Goal: Information Seeking & Learning: Learn about a topic

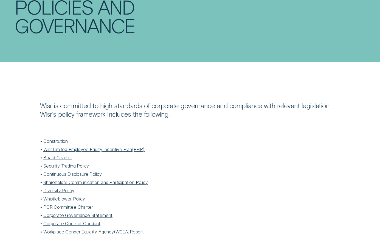
scroll to position [55, 0]
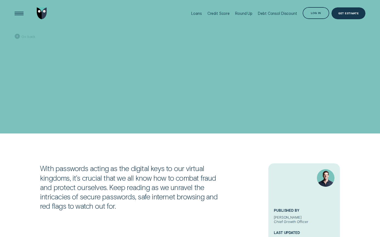
scroll to position [192, 0]
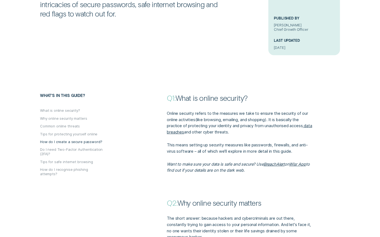
click at [56, 142] on button "How do I create a secure password?" at bounding box center [71, 142] width 62 height 4
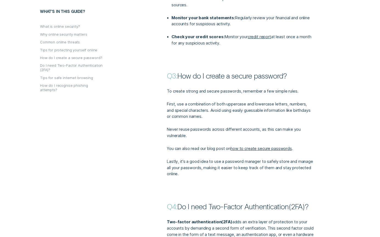
scroll to position [817, 0]
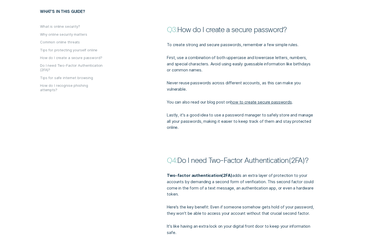
click at [49, 88] on div "What's in this guide? What is online security? Why online security matters Comm…" at bounding box center [88, 58] width 97 height 99
click at [49, 85] on button "How do I recognise phishing attempts?" at bounding box center [72, 87] width 64 height 9
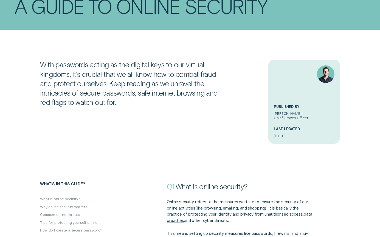
scroll to position [28, 0]
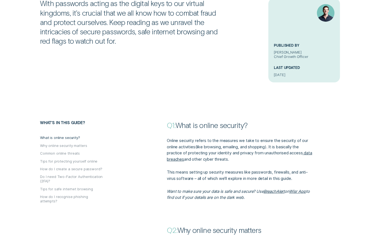
click at [47, 139] on button "What is online security?" at bounding box center [60, 137] width 40 height 4
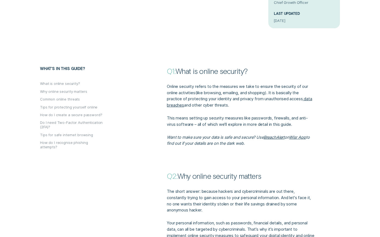
scroll to position [148, 0]
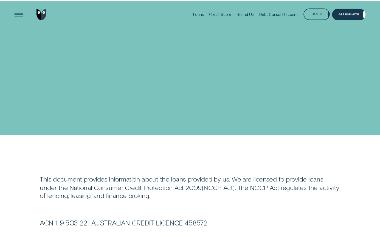
scroll to position [192, 0]
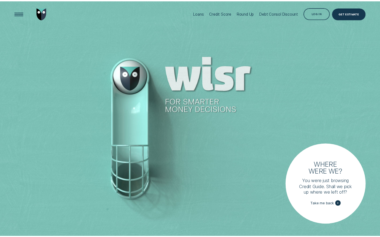
scroll to position [1756, 0]
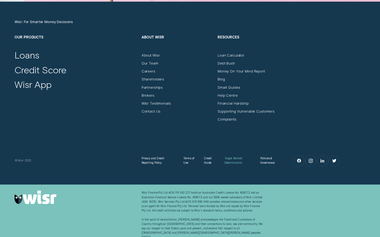
click at [237, 156] on div "Target Market Determination" at bounding box center [239, 160] width 28 height 9
click at [224, 180] on div "Wisr: For Smarter Money Decisions Our Products Loans Credit Score Wisr App Abou…" at bounding box center [190, 93] width 380 height 183
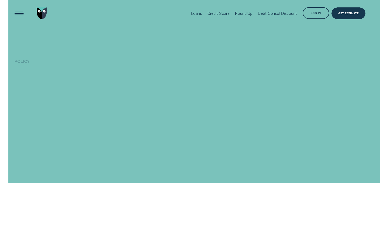
scroll to position [1756, 0]
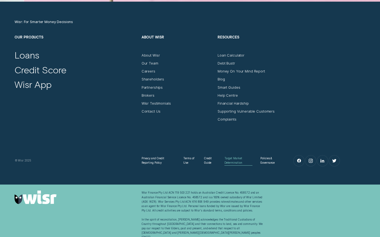
click at [235, 159] on div "Target Market Determination" at bounding box center [239, 160] width 28 height 9
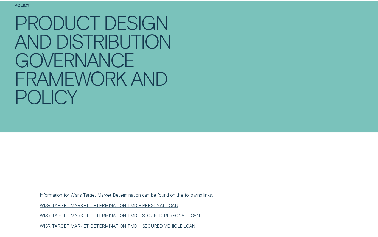
scroll to position [165, 0]
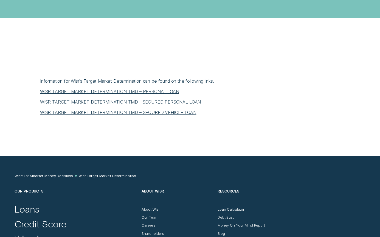
click at [82, 91] on link "WISR TARGET MARKET DETERMINATION TMD – PERSONAL LOAN" at bounding box center [109, 91] width 139 height 5
